Goal: Find specific page/section: Find specific page/section

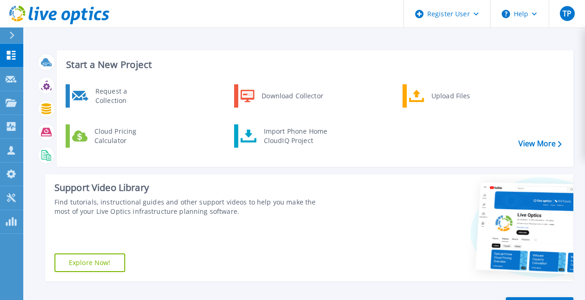
click at [13, 34] on icon at bounding box center [11, 35] width 5 height 7
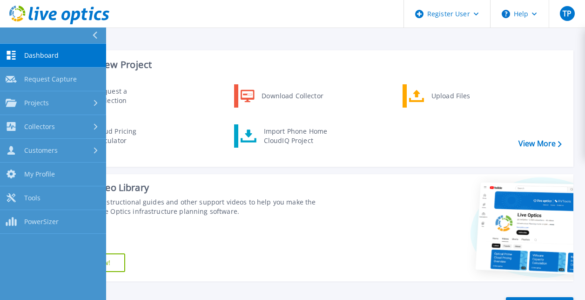
click at [35, 101] on span "Projects" at bounding box center [36, 103] width 25 height 8
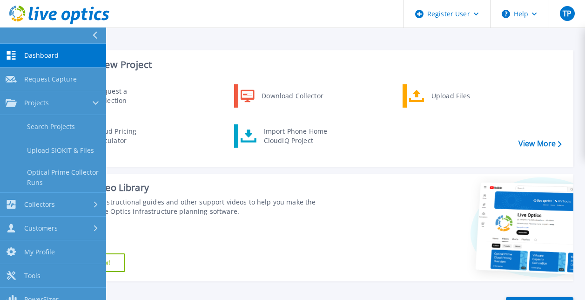
click at [48, 127] on link "Search Projects" at bounding box center [53, 127] width 106 height 24
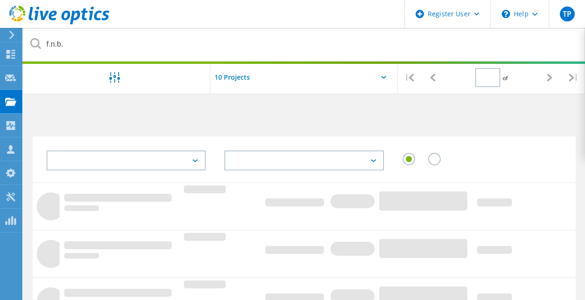
type input "1"
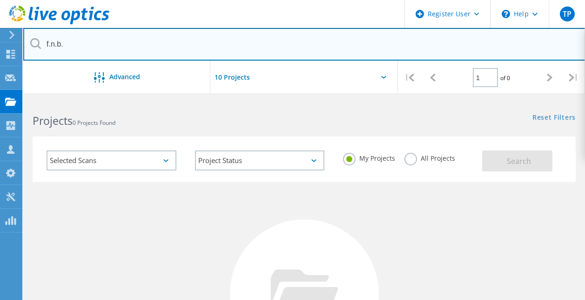
click at [94, 46] on input "f.n.b." at bounding box center [304, 44] width 562 height 33
paste input "6749949"
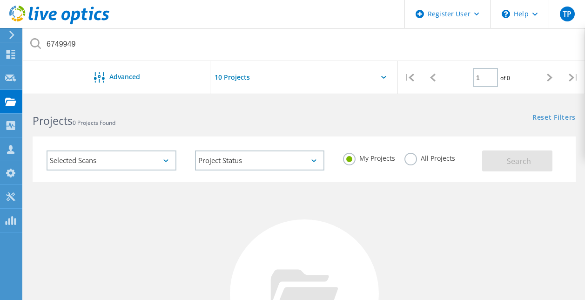
click at [406, 158] on label "All Projects" at bounding box center [429, 157] width 51 height 9
click at [0, 0] on input "All Projects" at bounding box center [0, 0] width 0 height 0
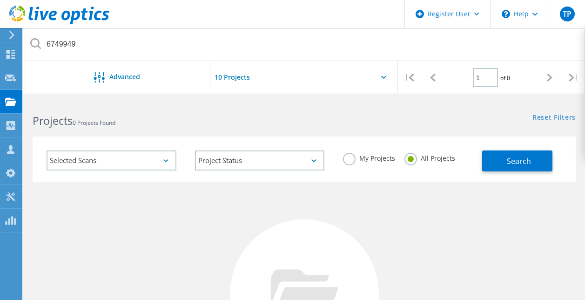
click at [506, 162] on button "Search" at bounding box center [517, 160] width 70 height 21
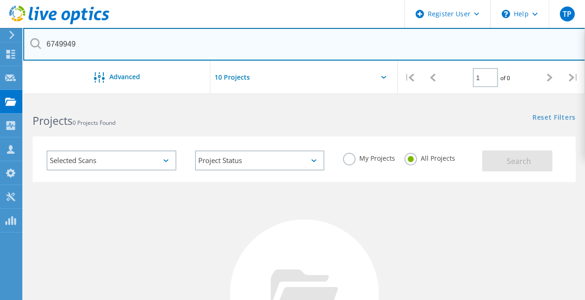
click at [83, 47] on input "6749949" at bounding box center [304, 44] width 562 height 33
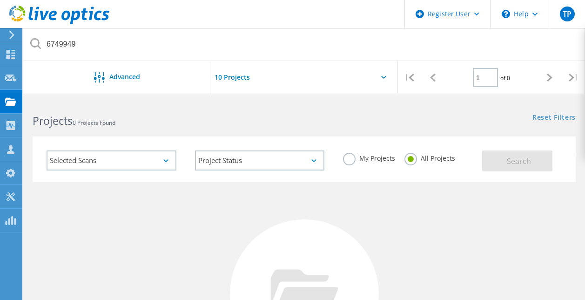
click at [147, 161] on div "Selected Scans" at bounding box center [112, 160] width 130 height 20
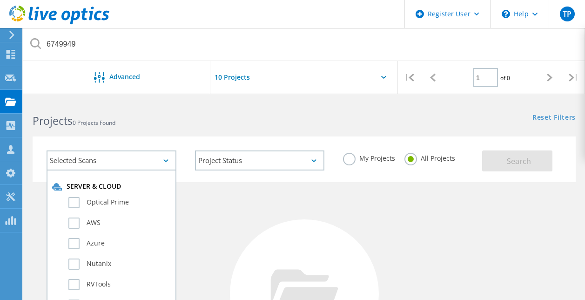
click at [147, 161] on div "Selected Scans" at bounding box center [112, 160] width 130 height 20
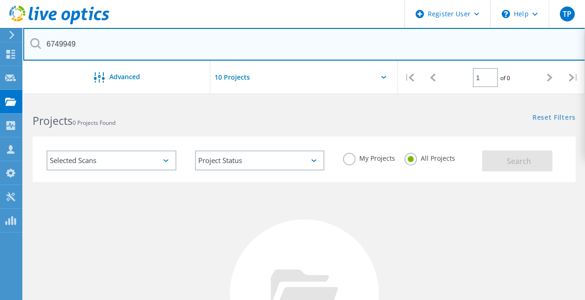
click at [390, 44] on input "6749949" at bounding box center [304, 44] width 562 height 33
click at [111, 39] on input "6749949" at bounding box center [304, 44] width 562 height 33
paste input "pstore_"
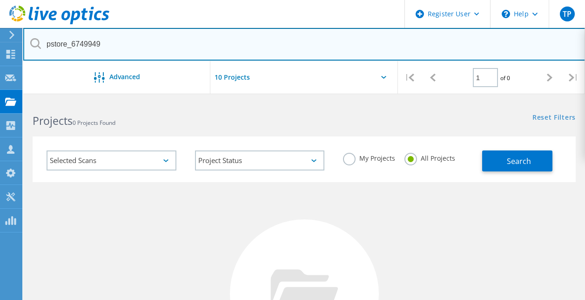
type input "pstore_6749949"
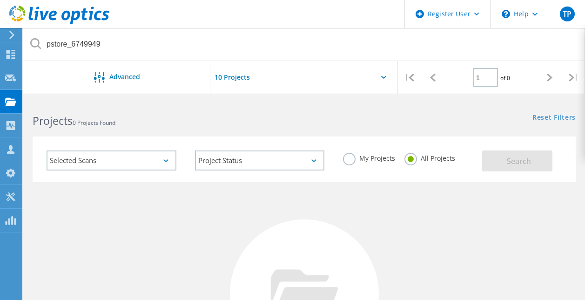
click at [118, 159] on div "Selected Scans" at bounding box center [112, 160] width 130 height 20
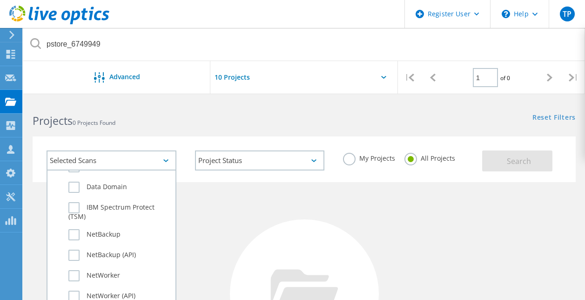
scroll to position [588, 0]
